Goal: Navigation & Orientation: Find specific page/section

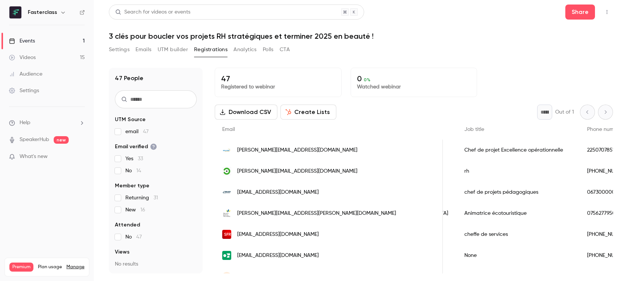
click at [69, 41] on link "Events 1" at bounding box center [47, 41] width 94 height 17
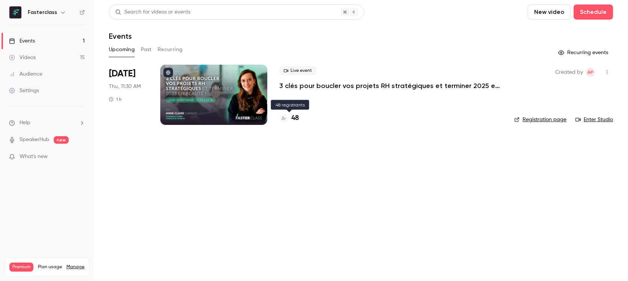
click at [295, 116] on h4 "48" at bounding box center [295, 118] width 8 height 10
